Goal: Task Accomplishment & Management: Manage account settings

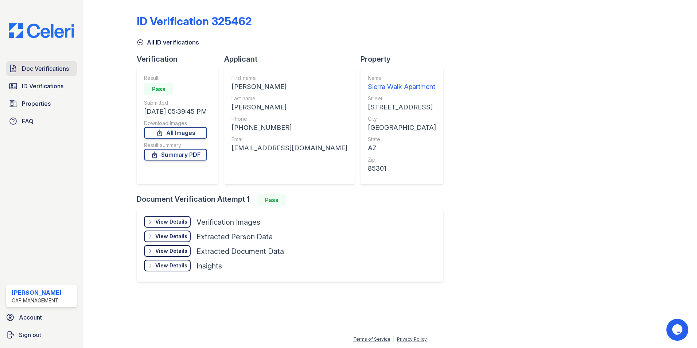
click at [38, 70] on span "Doc Verifications" at bounding box center [45, 68] width 47 height 9
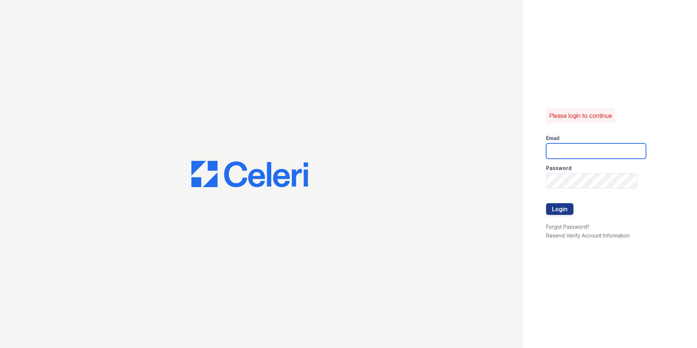
type input "[DOMAIN_NAME][EMAIL_ADDRESS][DOMAIN_NAME]"
click at [564, 206] on button "Login" at bounding box center [559, 209] width 27 height 12
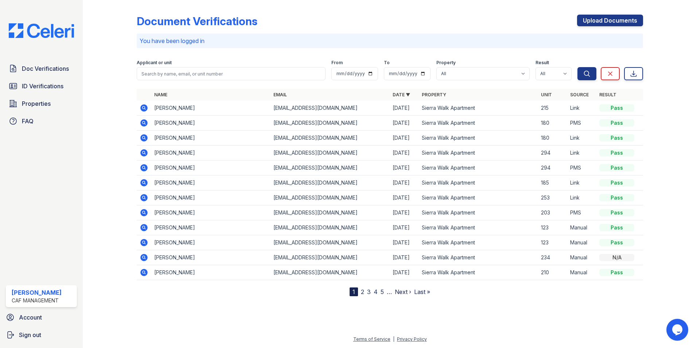
click at [362, 293] on link "2" at bounding box center [362, 291] width 3 height 7
